Goal: Obtain resource: Obtain resource

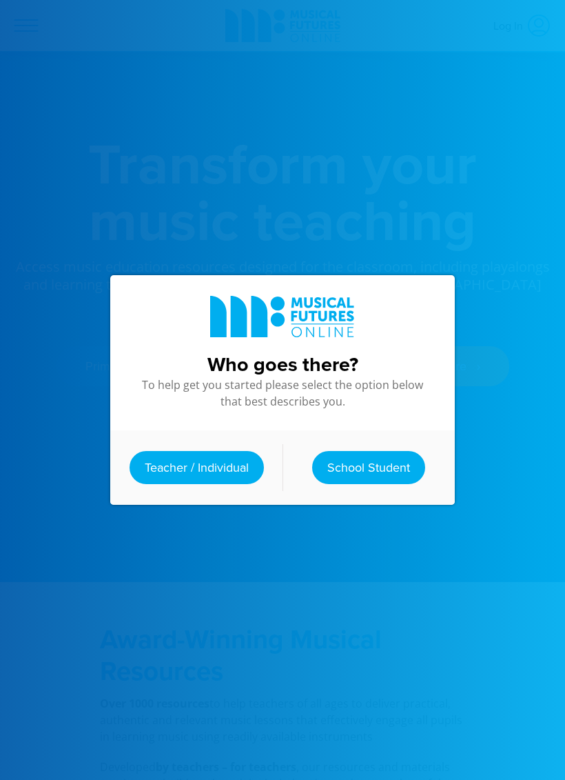
click at [223, 466] on link "Teacher / Individual" at bounding box center [197, 467] width 134 height 33
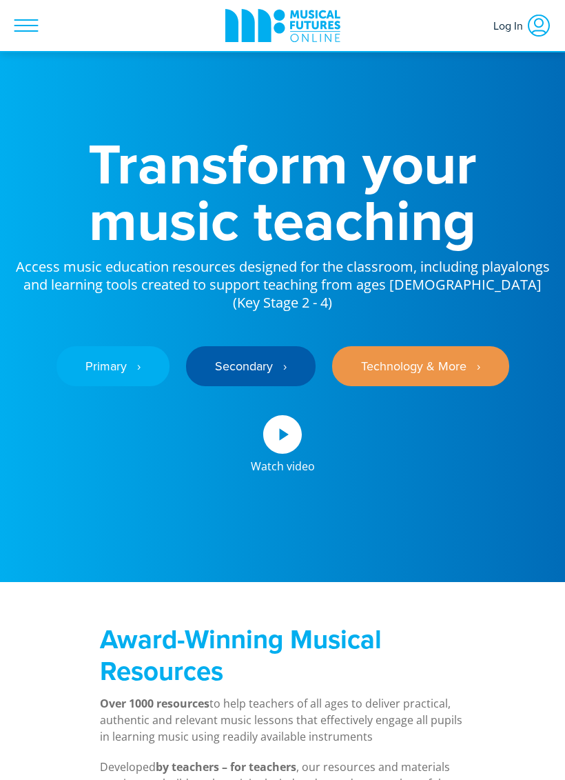
click at [19, 26] on icon at bounding box center [26, 25] width 24 height 12
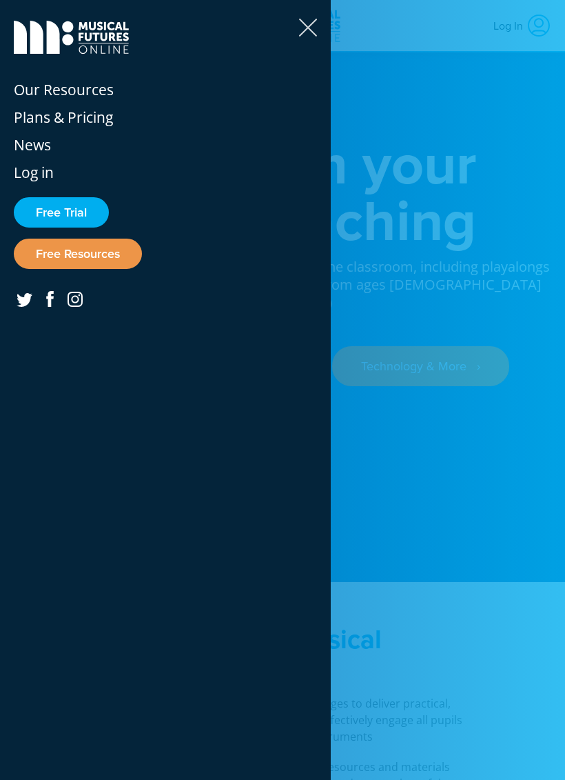
click at [105, 254] on link "Free Resources" at bounding box center [78, 254] width 128 height 30
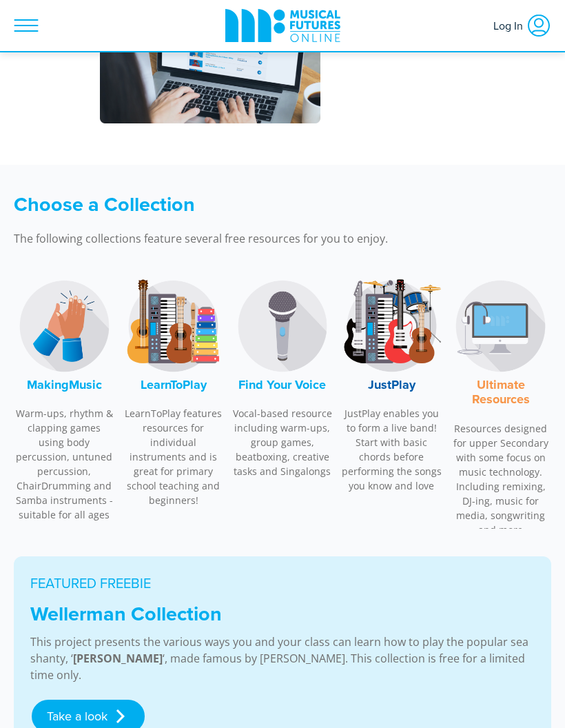
scroll to position [465, 0]
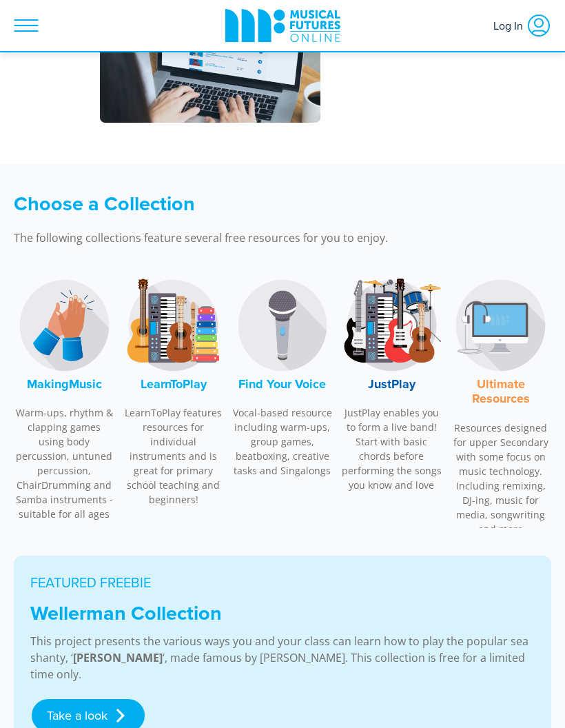
click at [53, 388] on font "MakingMusic" at bounding box center [64, 384] width 75 height 18
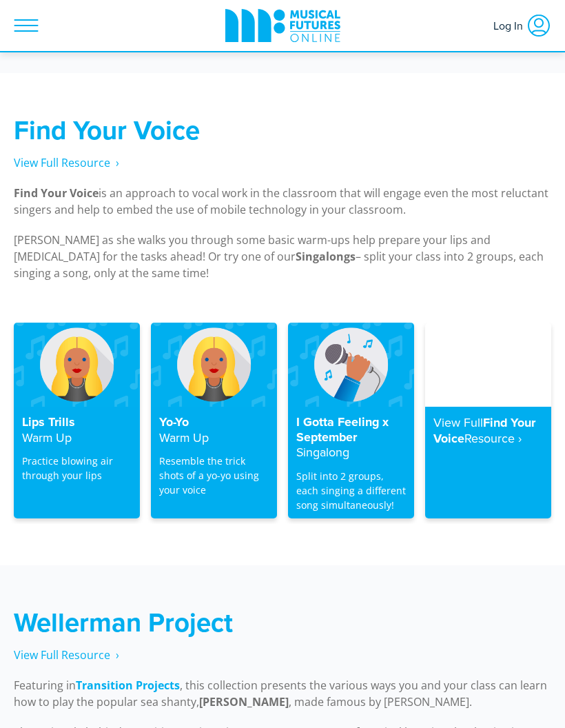
scroll to position [3240, 0]
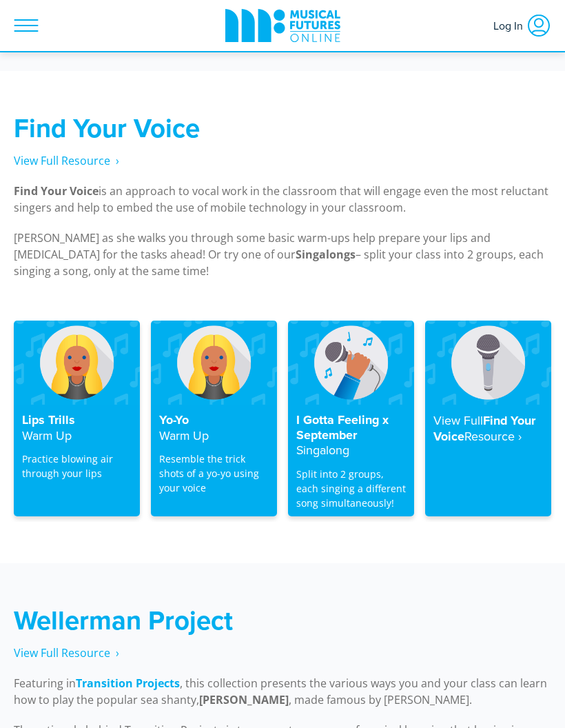
click at [159, 365] on img at bounding box center [214, 363] width 126 height 84
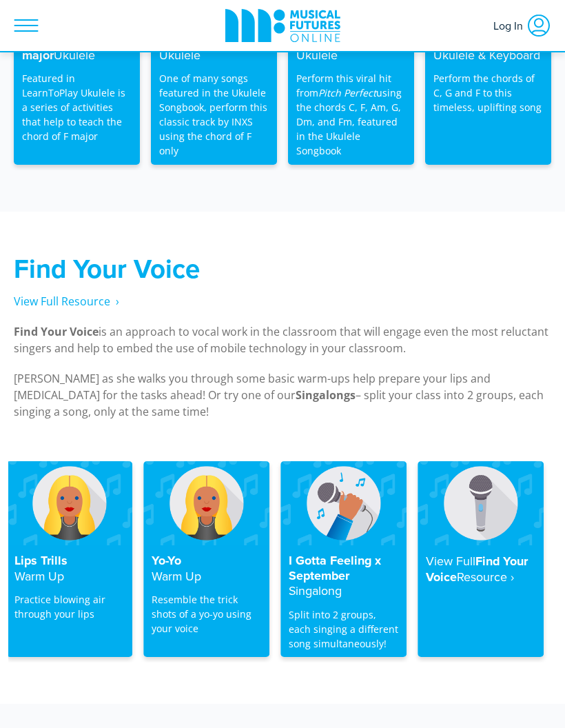
scroll to position [3104, 0]
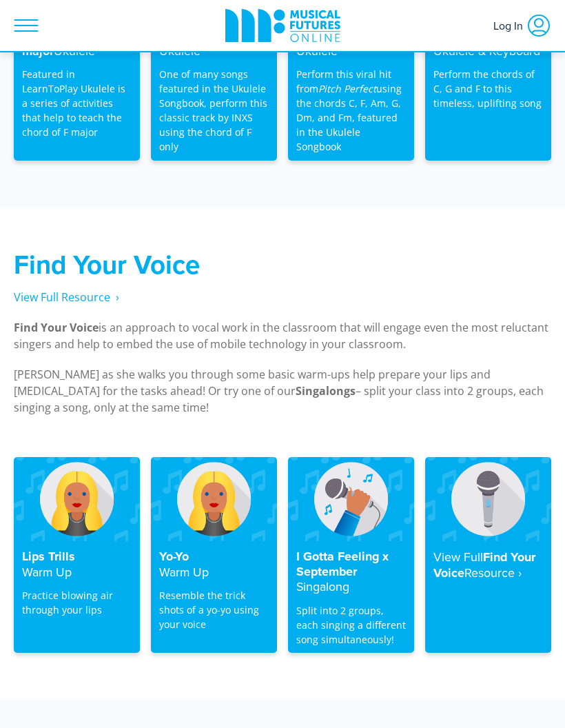
click at [447, 550] on h4 "View Full Find Your Voice Resource‎ ›" at bounding box center [489, 565] width 110 height 31
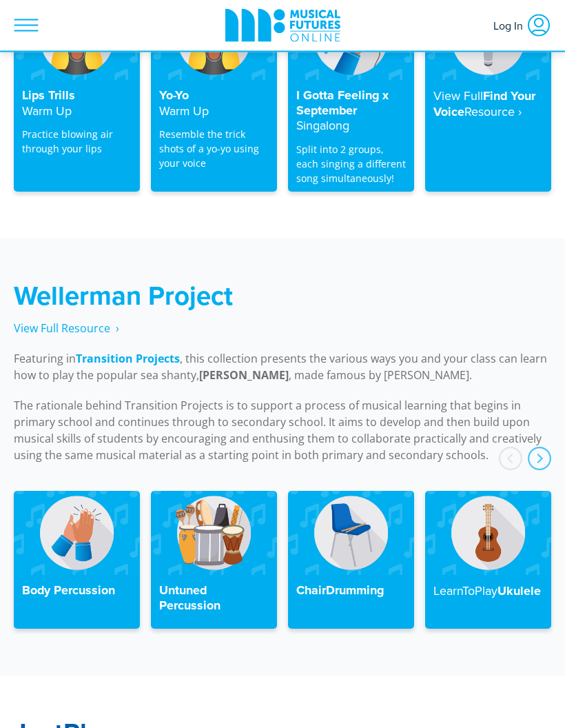
scroll to position [3512, 0]
